Goal: Information Seeking & Learning: Compare options

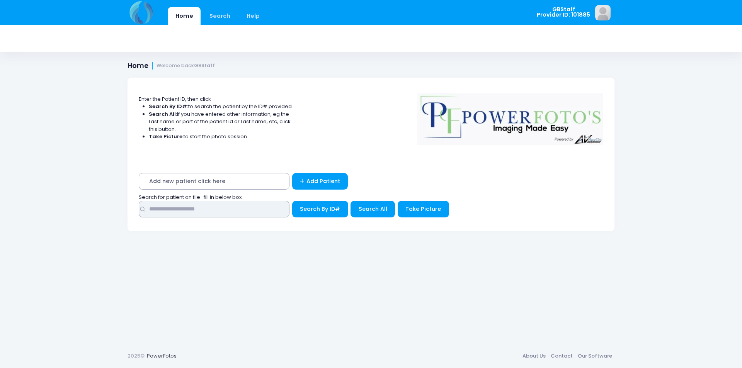
click at [224, 208] on input "text" at bounding box center [214, 209] width 151 height 17
type input "*****"
click at [292, 201] on button "Search By ID#" at bounding box center [320, 209] width 56 height 17
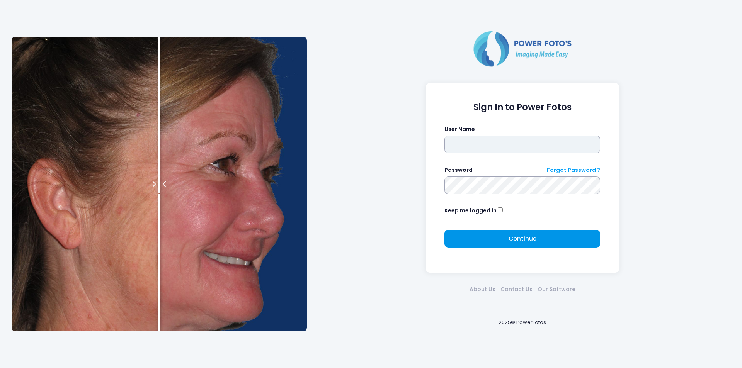
type input "*******"
click at [488, 231] on button "Continue Please wait..." at bounding box center [523, 239] width 156 height 18
click at [468, 236] on button "Continue Please wait..." at bounding box center [523, 239] width 156 height 18
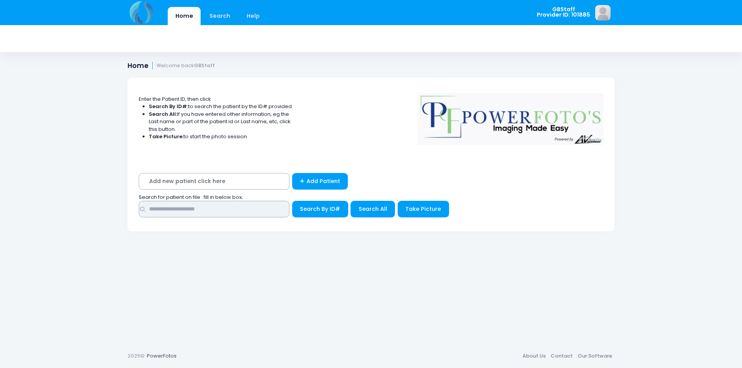
drag, startPoint x: 170, startPoint y: 211, endPoint x: 178, endPoint y: 210, distance: 7.9
click at [174, 209] on input "text" at bounding box center [214, 209] width 151 height 17
type input "*****"
click at [292, 201] on button "Search By ID#" at bounding box center [320, 209] width 56 height 17
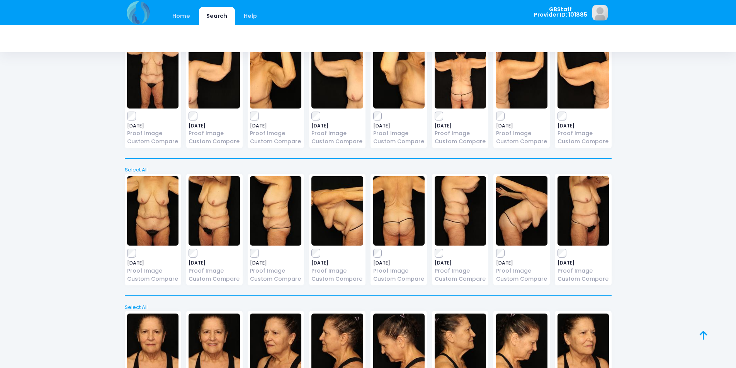
scroll to position [153, 0]
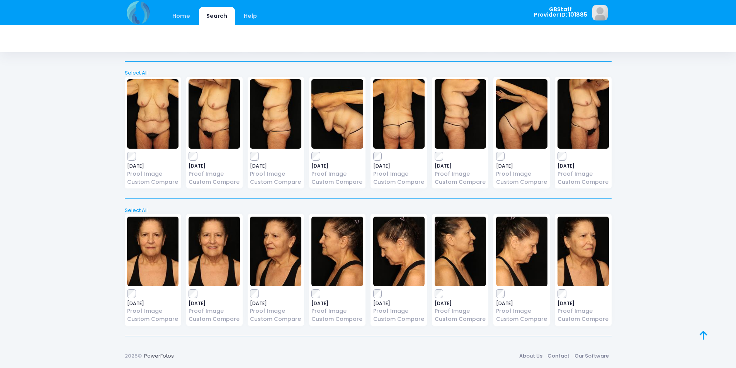
click at [133, 298] on div "2025-08-13 Proof Image Custom Compare" at bounding box center [153, 270] width 56 height 112
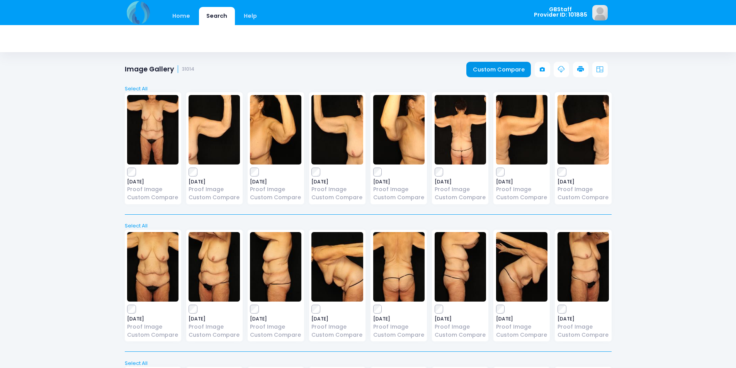
click at [506, 68] on link "Custom Compare" at bounding box center [499, 69] width 65 height 15
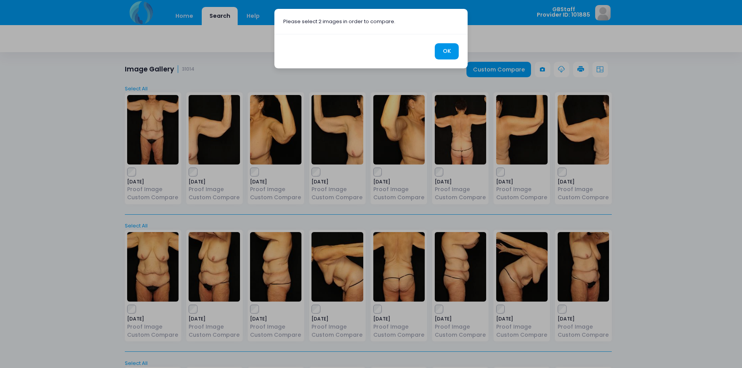
click at [447, 48] on button "OK" at bounding box center [447, 51] width 24 height 17
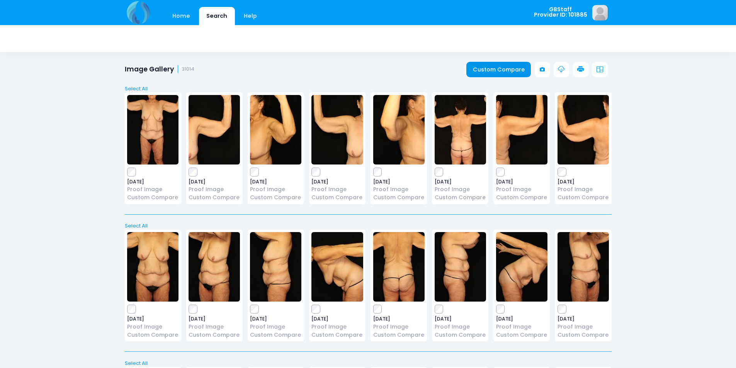
click at [499, 72] on link "Custom Compare" at bounding box center [499, 69] width 65 height 15
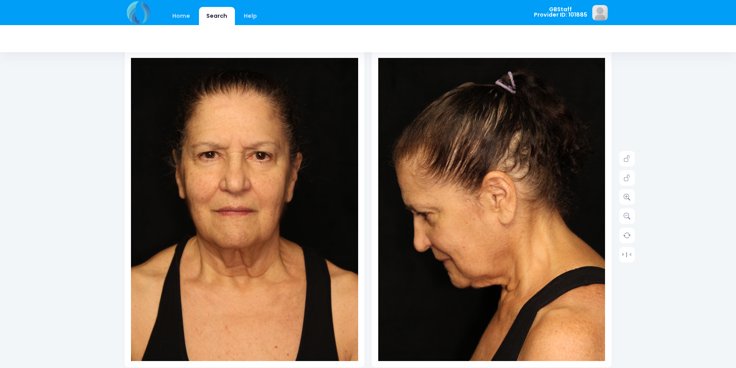
scroll to position [77, 0]
